Goal: Task Accomplishment & Management: Use online tool/utility

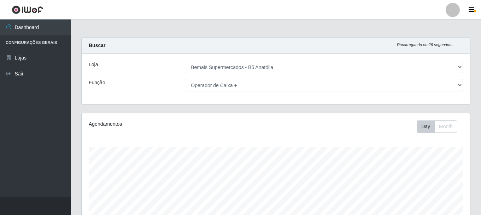
select select "405"
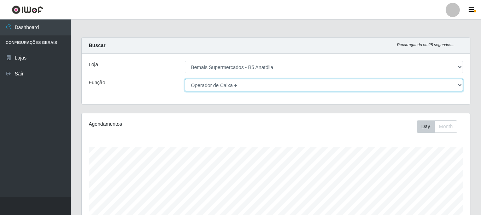
drag, startPoint x: 459, startPoint y: 86, endPoint x: 452, endPoint y: 91, distance: 8.6
click at [459, 86] on select "[Selecione...] ASG ASG + ASG ++ Auxiliar de Estacionamento Auxiliar de Estacion…" at bounding box center [324, 85] width 278 height 12
select select "82"
click at [185, 79] on select "[Selecione...] ASG ASG + ASG ++ Auxiliar de Estacionamento Auxiliar de Estacion…" at bounding box center [324, 85] width 278 height 12
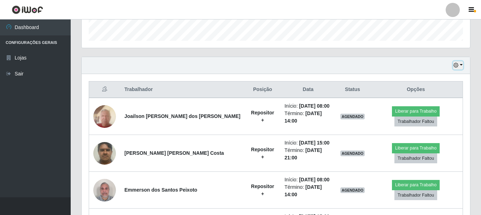
click at [462, 64] on button "button" at bounding box center [458, 65] width 10 height 8
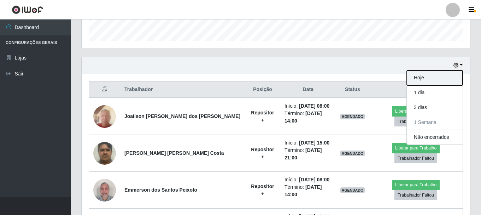
click at [421, 74] on button "Hoje" at bounding box center [435, 77] width 56 height 15
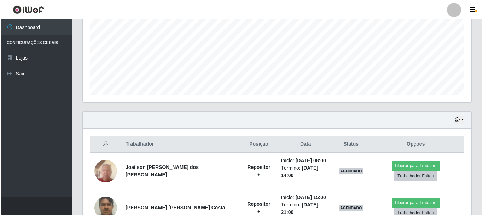
scroll to position [177, 0]
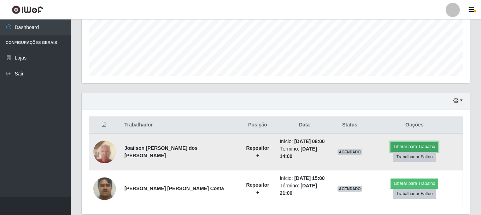
click at [396, 151] on button "Liberar para Trabalho" at bounding box center [415, 146] width 48 height 10
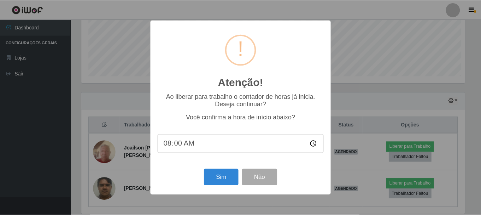
scroll to position [147, 385]
click at [223, 180] on button "Sim" at bounding box center [222, 177] width 34 height 17
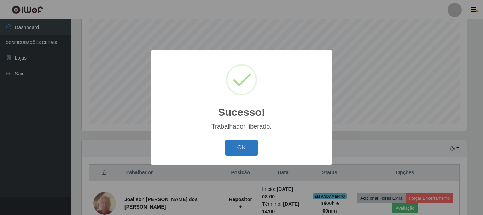
click at [236, 150] on button "OK" at bounding box center [241, 147] width 33 height 17
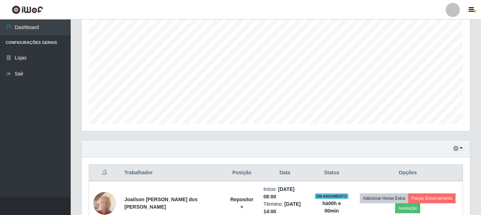
scroll to position [203, 0]
